Goal: Find specific page/section: Find specific page/section

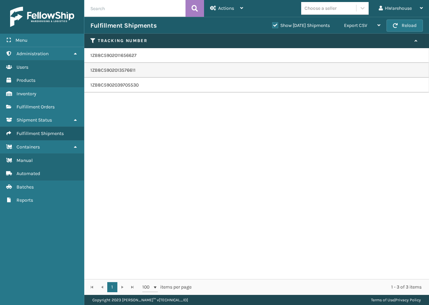
click at [165, 51] on td "1ZB8C5902011656627" at bounding box center [256, 55] width 345 height 15
click at [143, 59] on td "1ZB8C5902011656627" at bounding box center [256, 55] width 345 height 15
click at [143, 58] on td "1ZB8C5902011656627" at bounding box center [256, 55] width 345 height 15
click at [132, 68] on td "1ZB8C5902013576611" at bounding box center [256, 70] width 345 height 15
click at [38, 111] on link "Fulfillment Orders" at bounding box center [42, 106] width 84 height 13
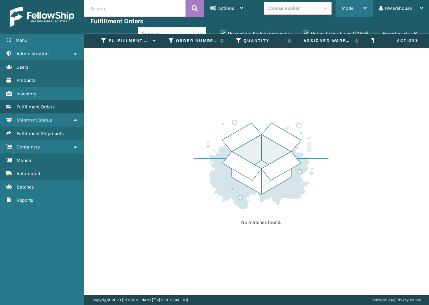
click at [350, 10] on span "Mode" at bounding box center [347, 8] width 12 height 6
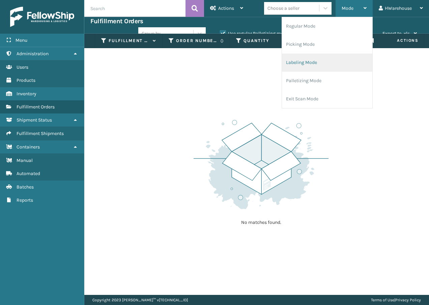
click at [314, 64] on li "Labeling Mode" at bounding box center [327, 63] width 90 height 18
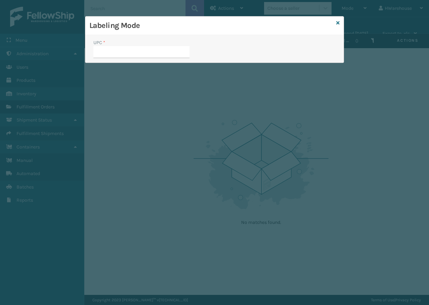
click at [139, 52] on input "UPC *" at bounding box center [141, 52] width 96 height 12
click at [336, 22] on icon at bounding box center [337, 23] width 3 height 5
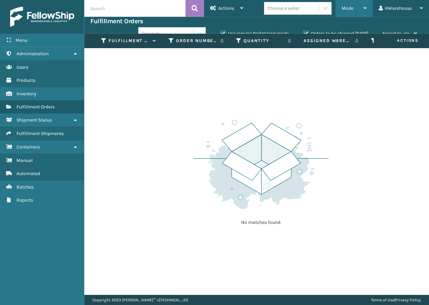
click at [358, 11] on div "Mode" at bounding box center [353, 8] width 25 height 17
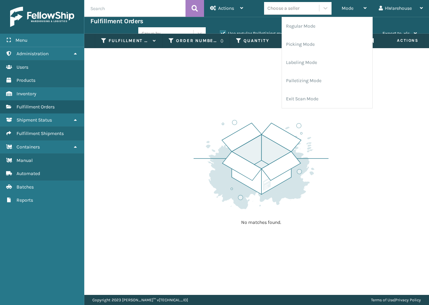
click at [264, 92] on div "No matches found." at bounding box center [256, 171] width 345 height 247
